Goal: Information Seeking & Learning: Understand process/instructions

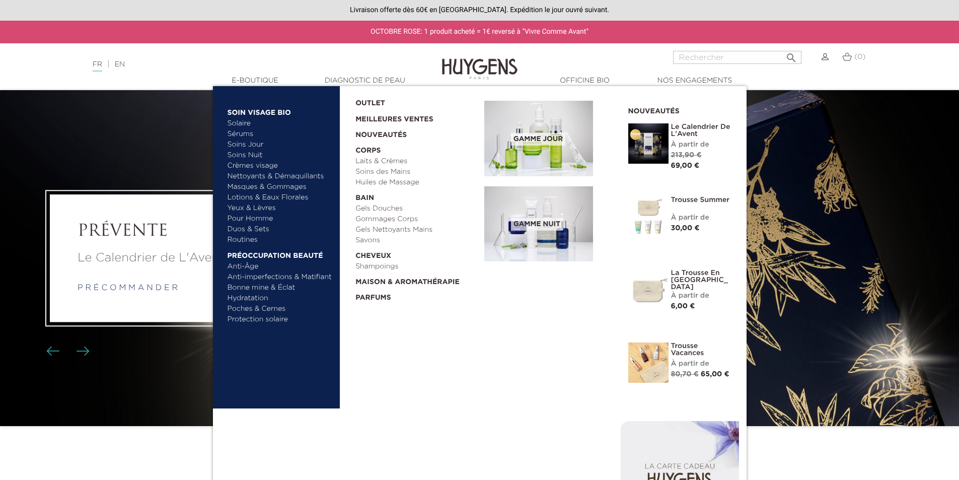
click at [246, 86] on link "  E-Boutique" at bounding box center [255, 81] width 101 height 11
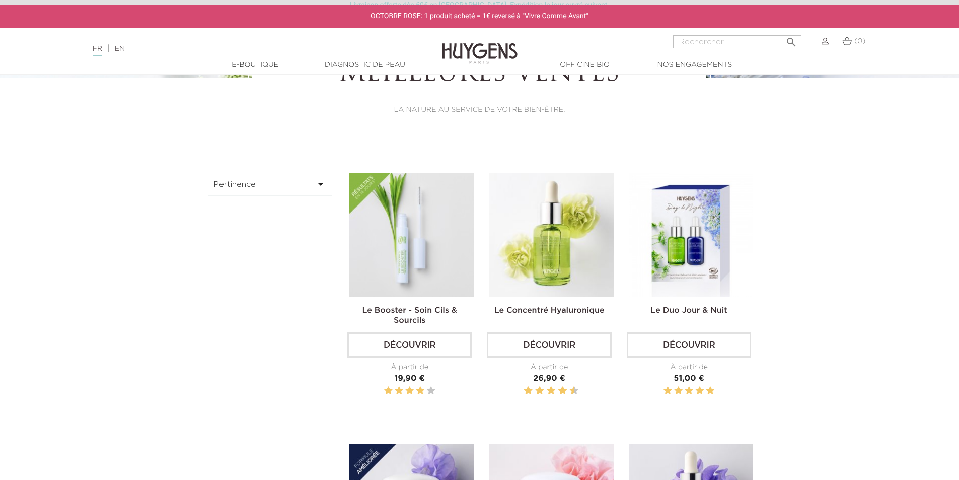
scroll to position [252, 0]
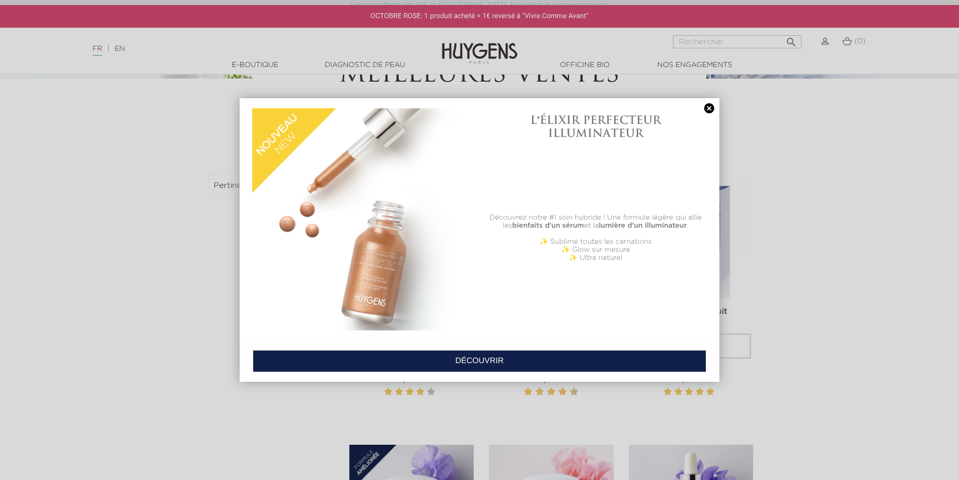
click at [707, 110] on link at bounding box center [709, 108] width 14 height 11
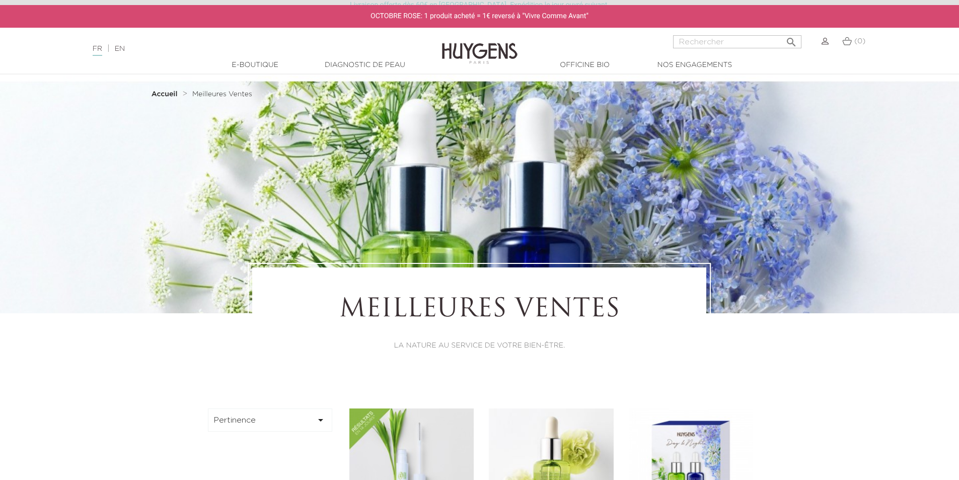
scroll to position [0, 0]
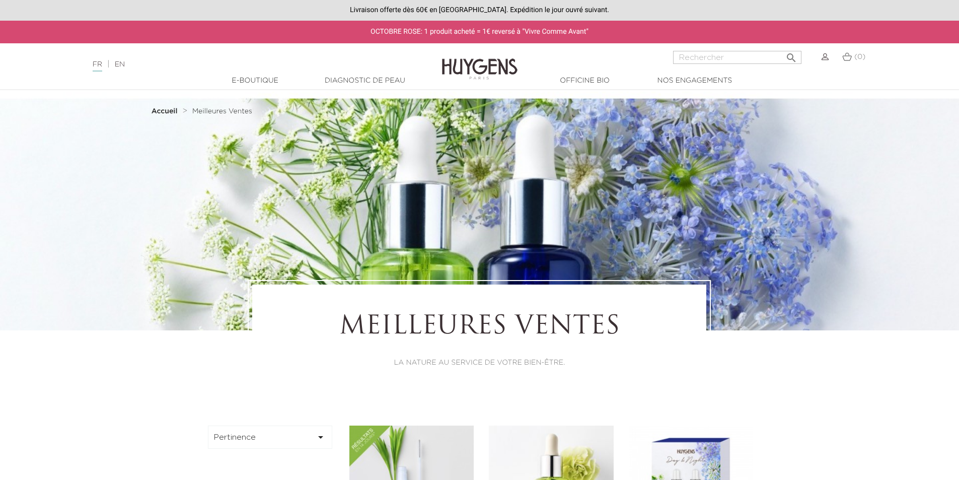
click at [349, 87] on div at bounding box center [479, 83] width 959 height 14
click at [351, 81] on link "Diagnostic de peau" at bounding box center [365, 81] width 101 height 11
